Goal: Obtain resource: Obtain resource

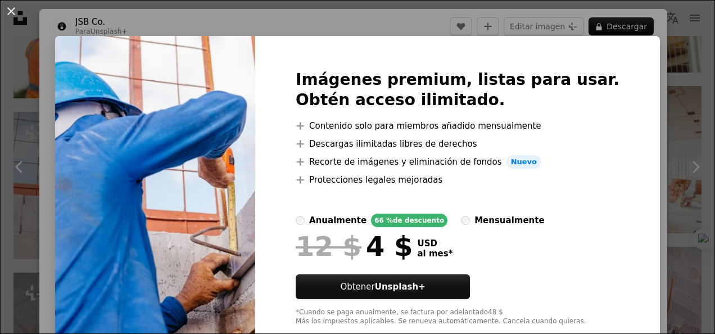
scroll to position [18, 0]
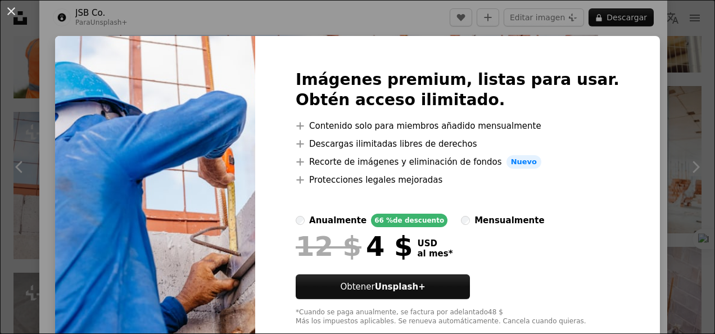
click at [634, 99] on div "An X shape Imágenes premium, listas para usar. Obtén acceso ilimitado. A plus s…" at bounding box center [357, 167] width 715 height 334
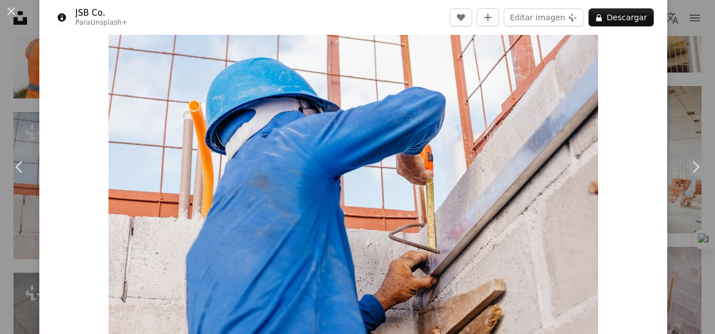
scroll to position [20, 0]
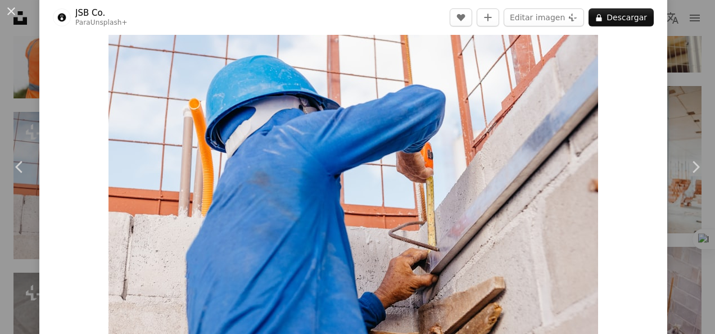
click at [612, 249] on div "Zoom in" at bounding box center [353, 193] width 628 height 338
click at [640, 160] on div "Zoom in" at bounding box center [353, 193] width 628 height 338
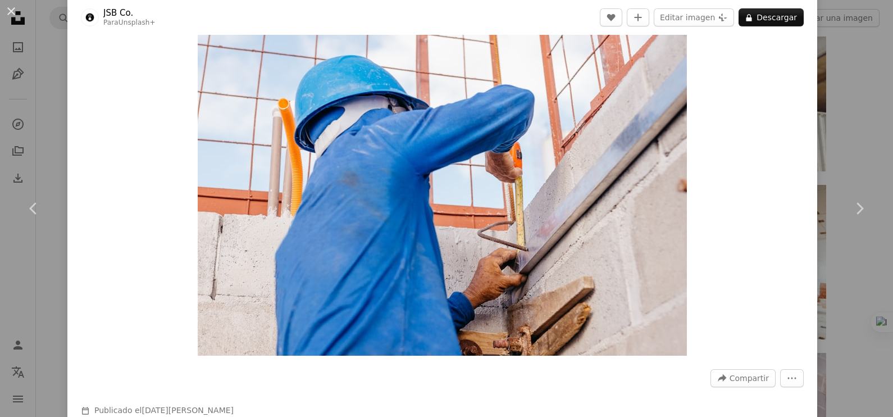
click at [480, 333] on div "A forward-right arrow Compartir More Actions" at bounding box center [442, 378] width 723 height 18
click at [714, 170] on link "Chevron right" at bounding box center [859, 209] width 67 height 108
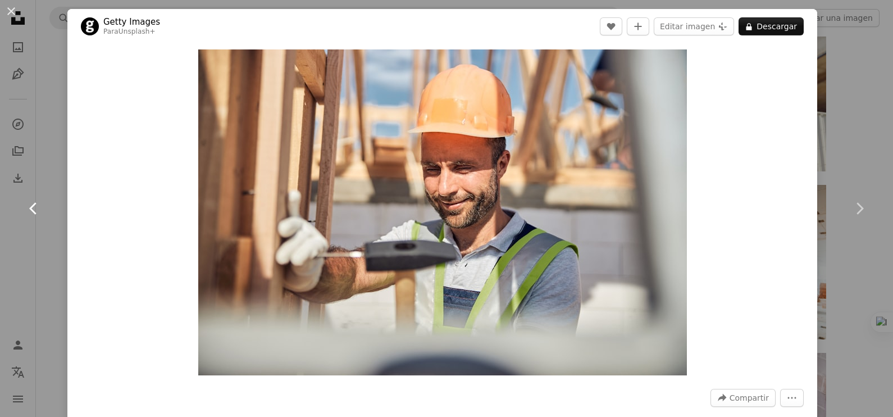
click at [26, 216] on icon "Chevron left" at bounding box center [34, 208] width 18 height 18
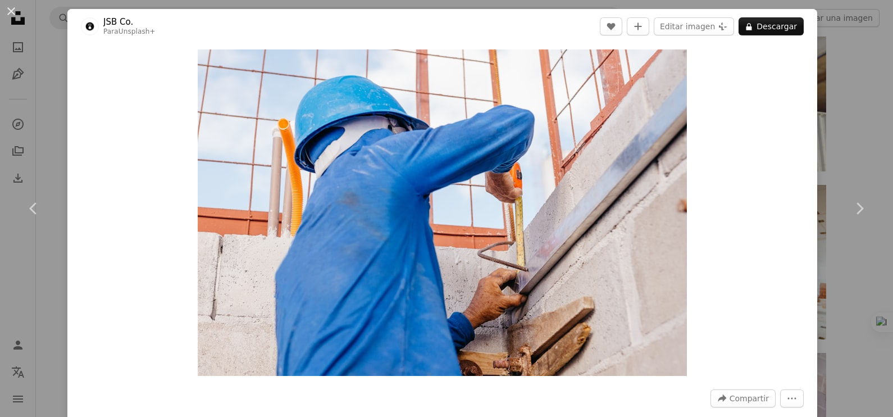
click at [714, 140] on div "An X shape Chevron left Chevron right JSB Co. Para Unsplash+ A heart A plus sig…" at bounding box center [446, 208] width 893 height 417
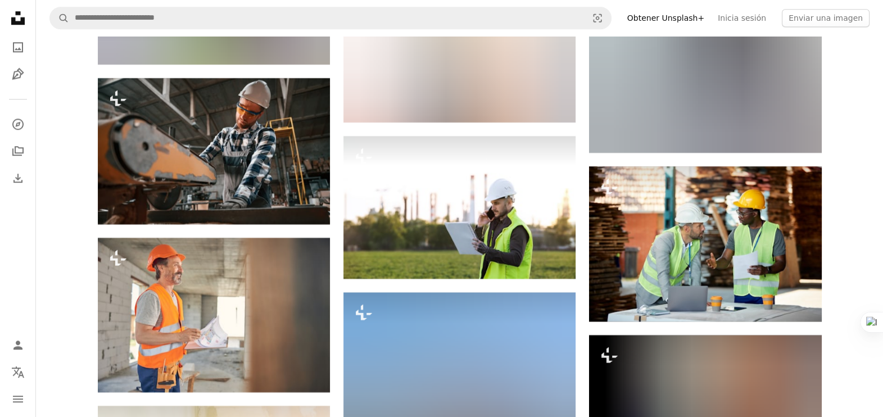
scroll to position [11861, 0]
